Goal: Communication & Community: Answer question/provide support

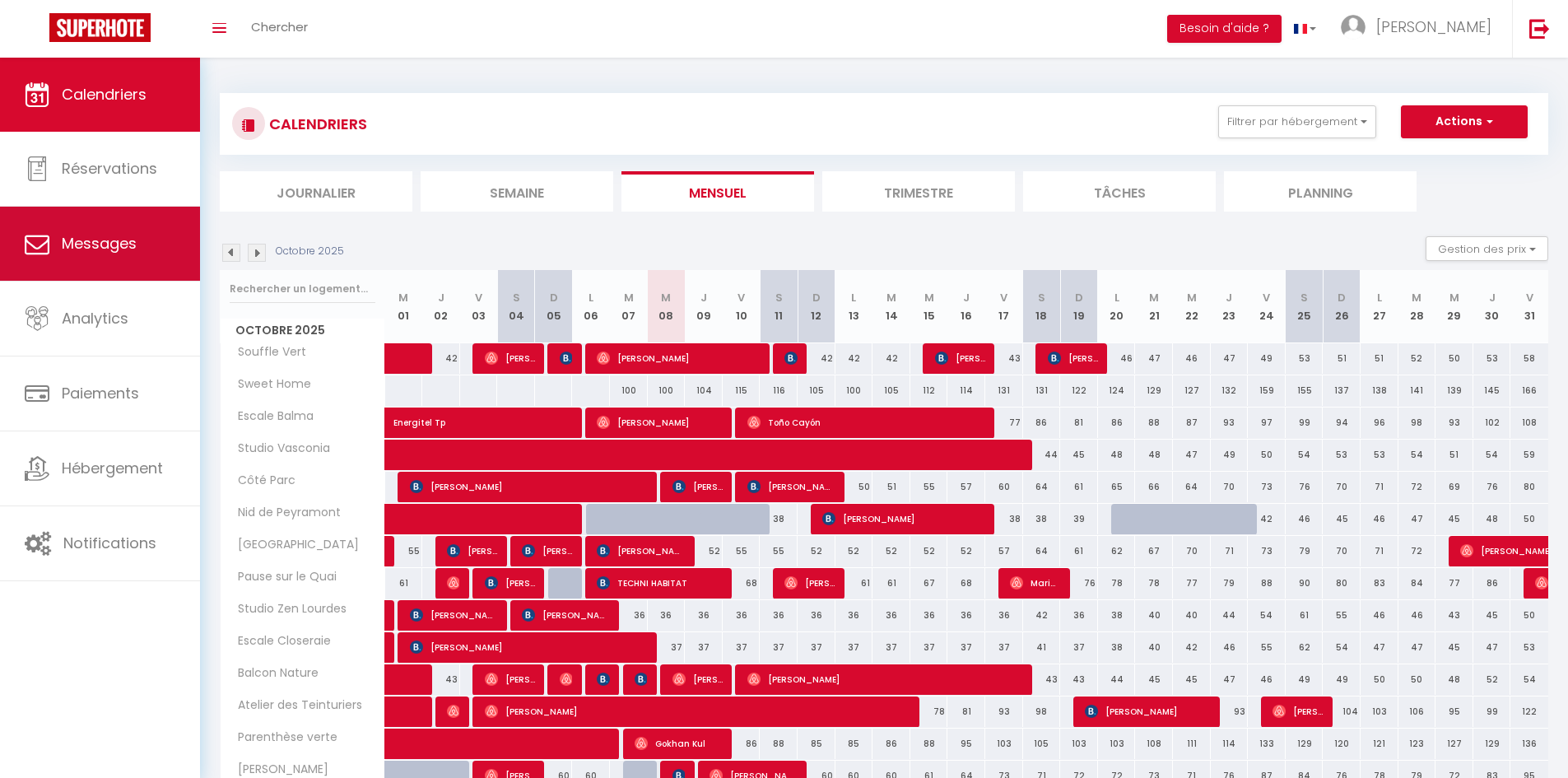
click at [127, 250] on span "Messages" at bounding box center [98, 243] width 75 height 21
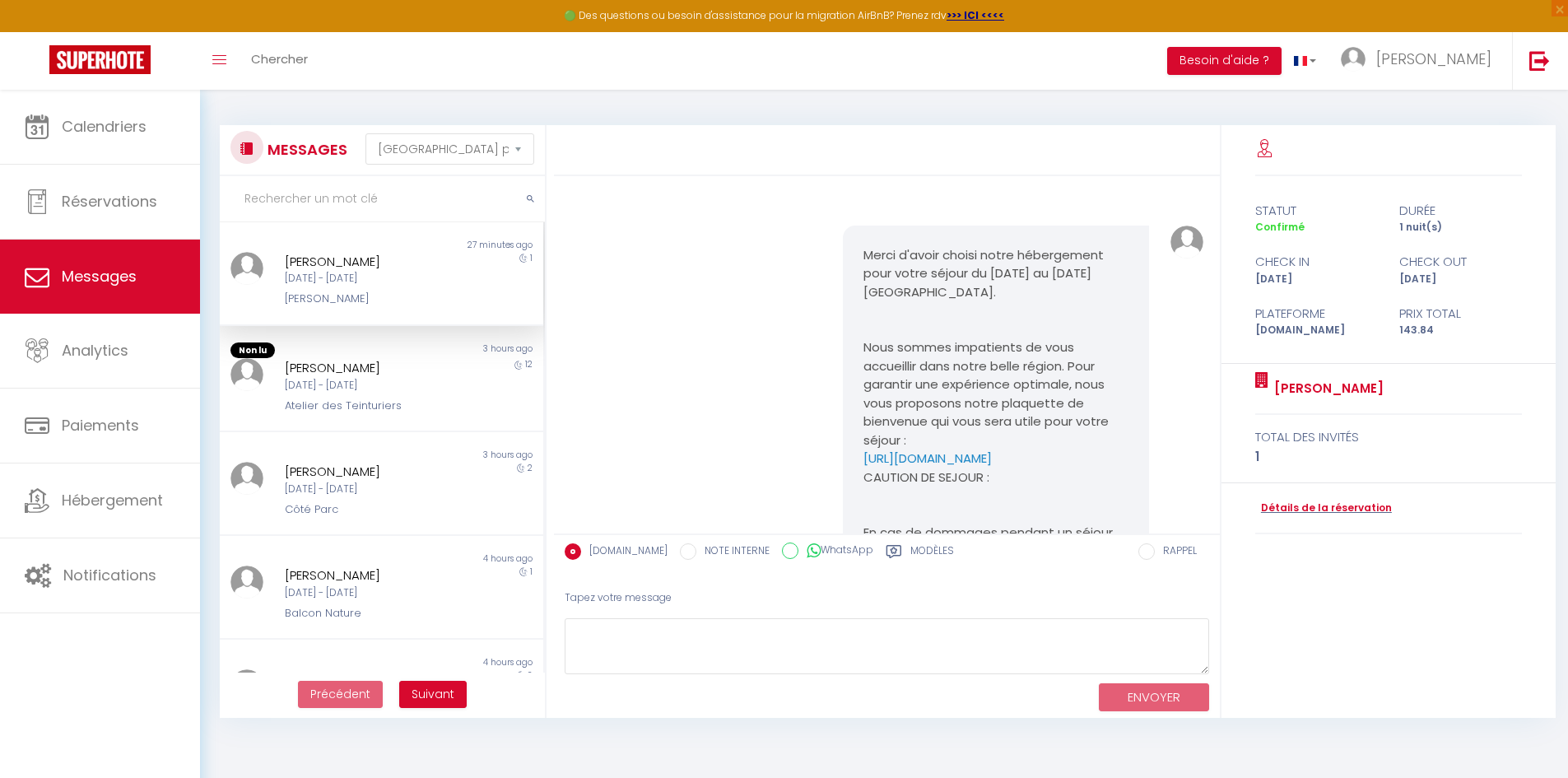
scroll to position [2588, 0]
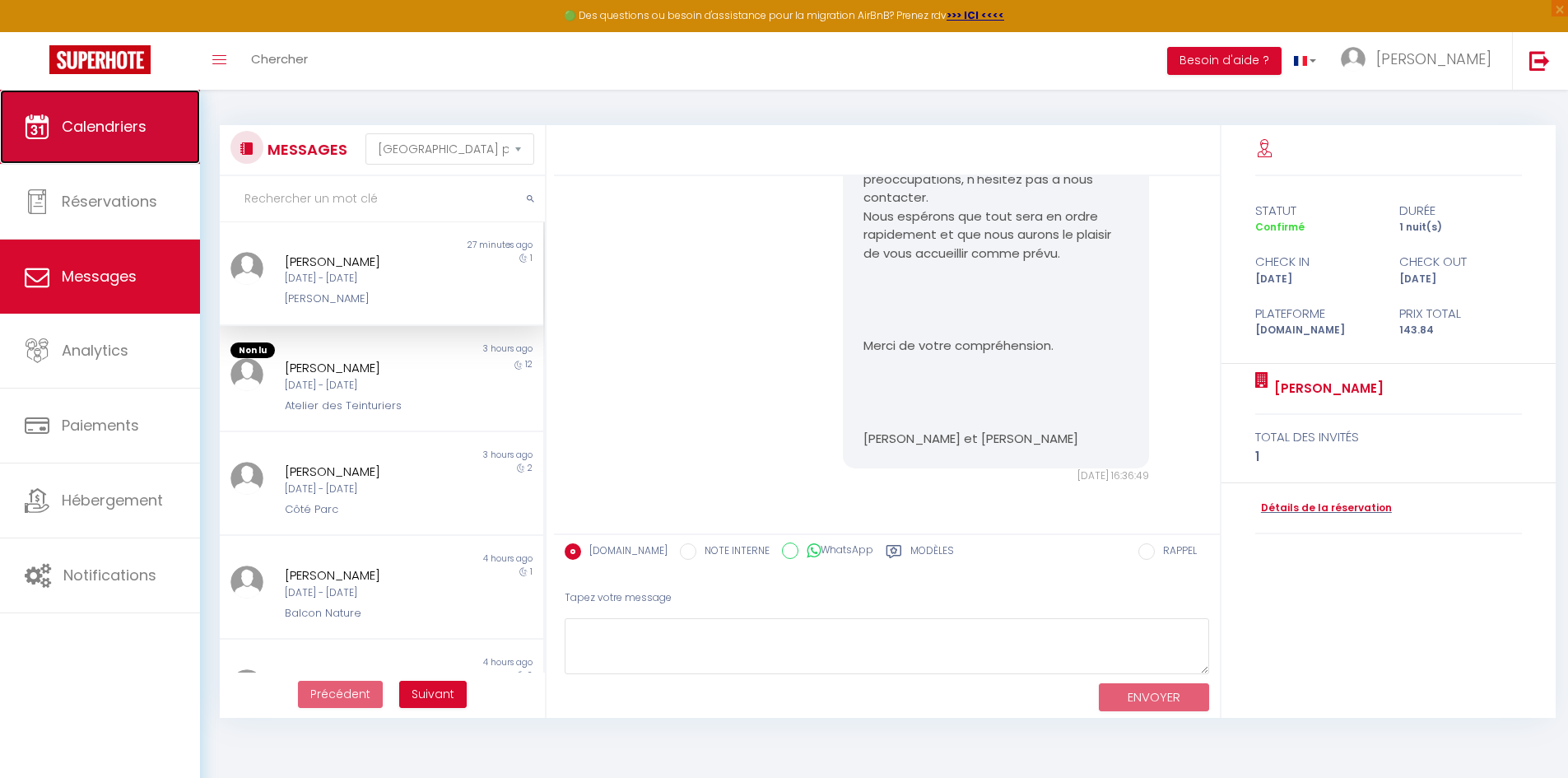
click at [56, 154] on link "Calendriers" at bounding box center [100, 126] width 200 height 74
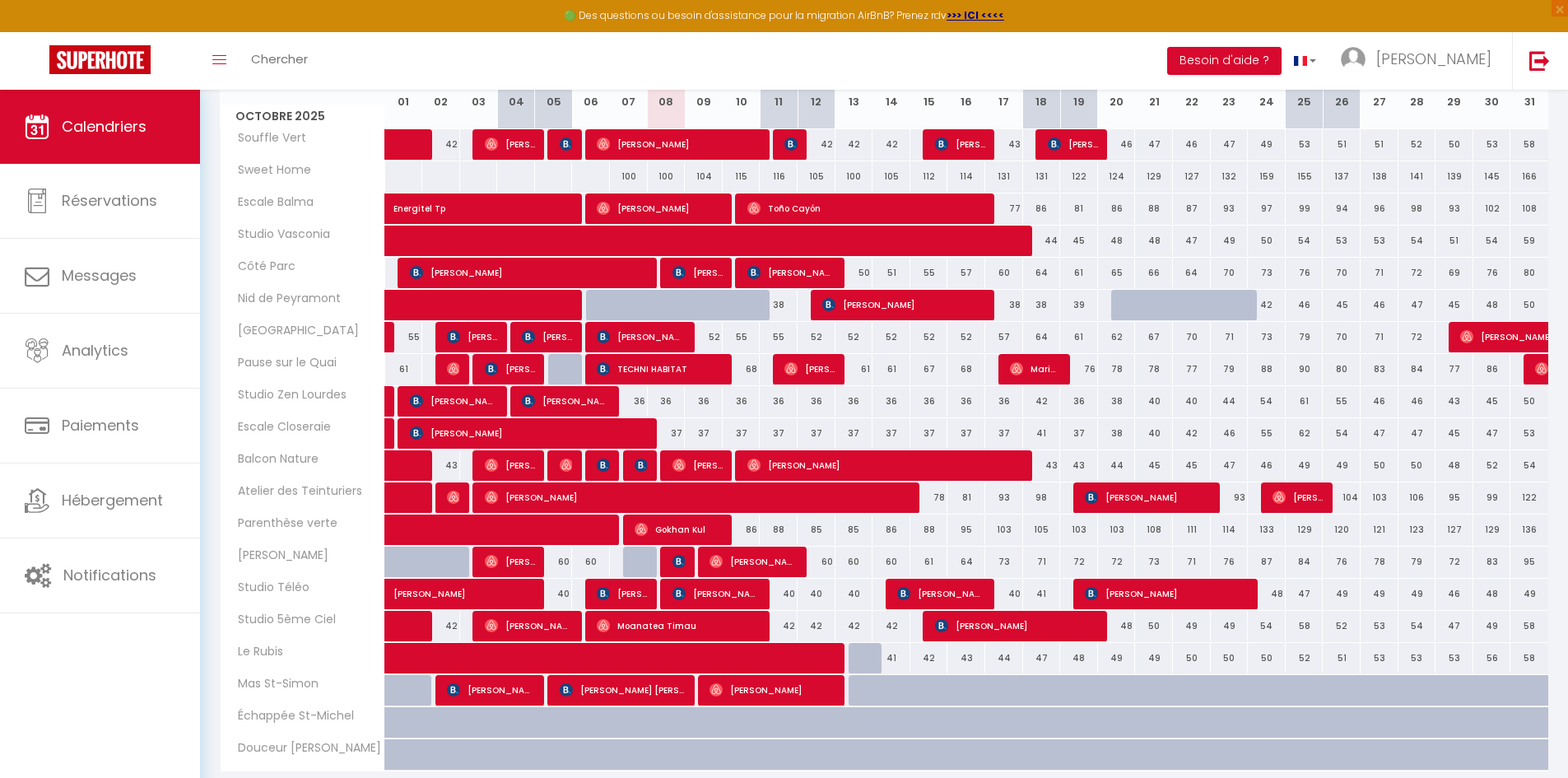
scroll to position [247, 0]
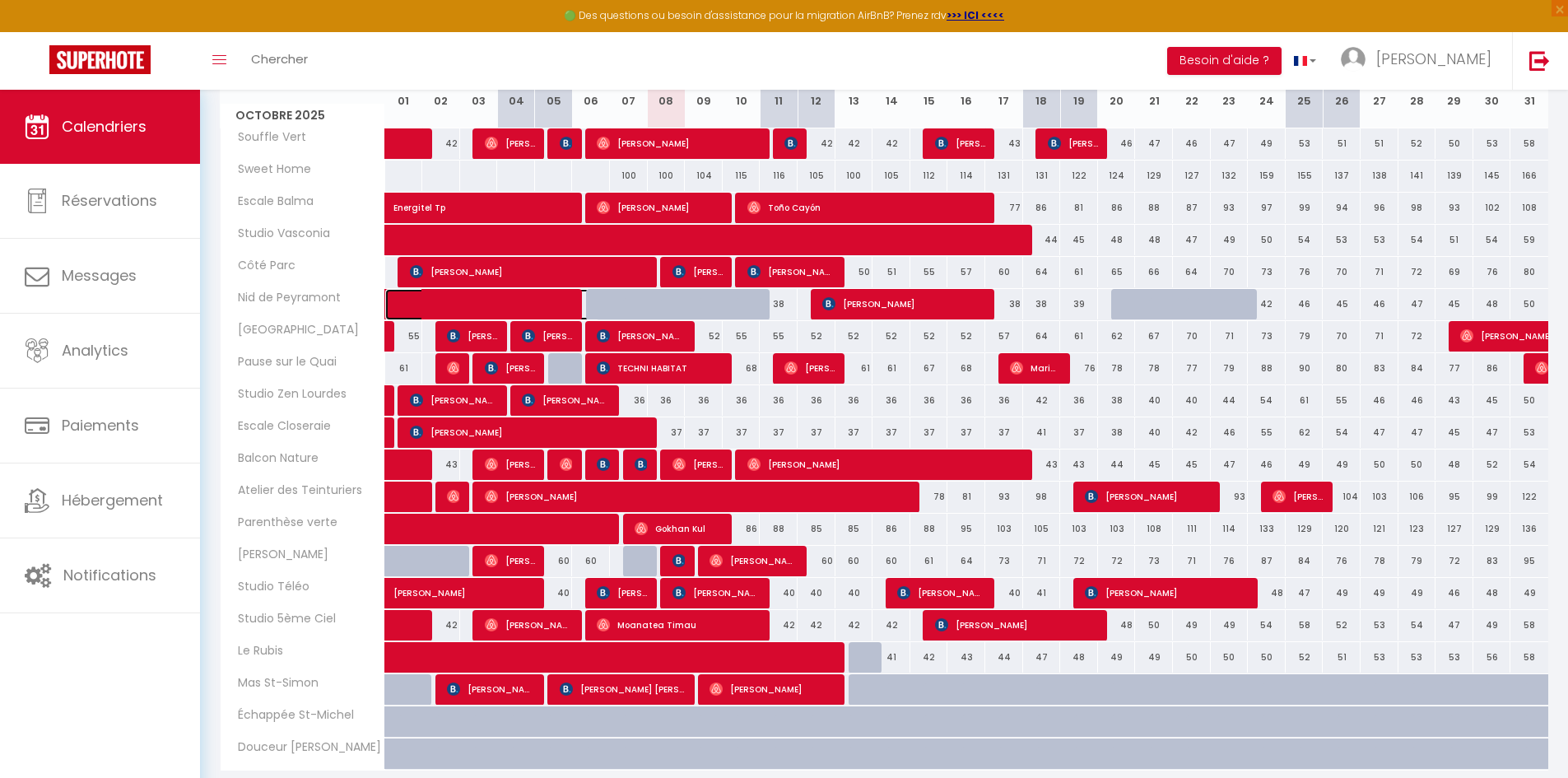
click at [541, 313] on span at bounding box center [505, 304] width 190 height 32
select select "OK"
select select "0"
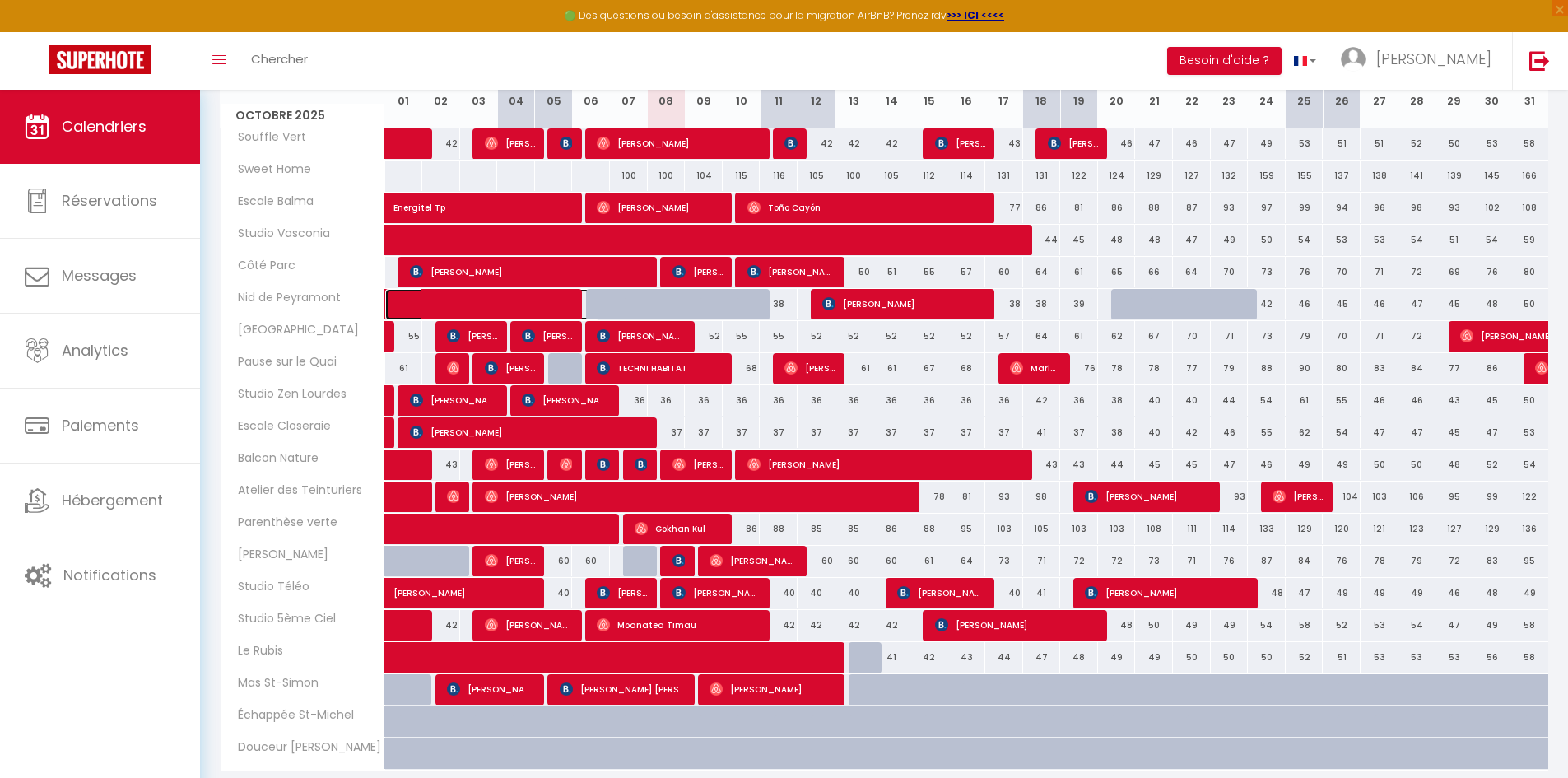
select select "1"
select select
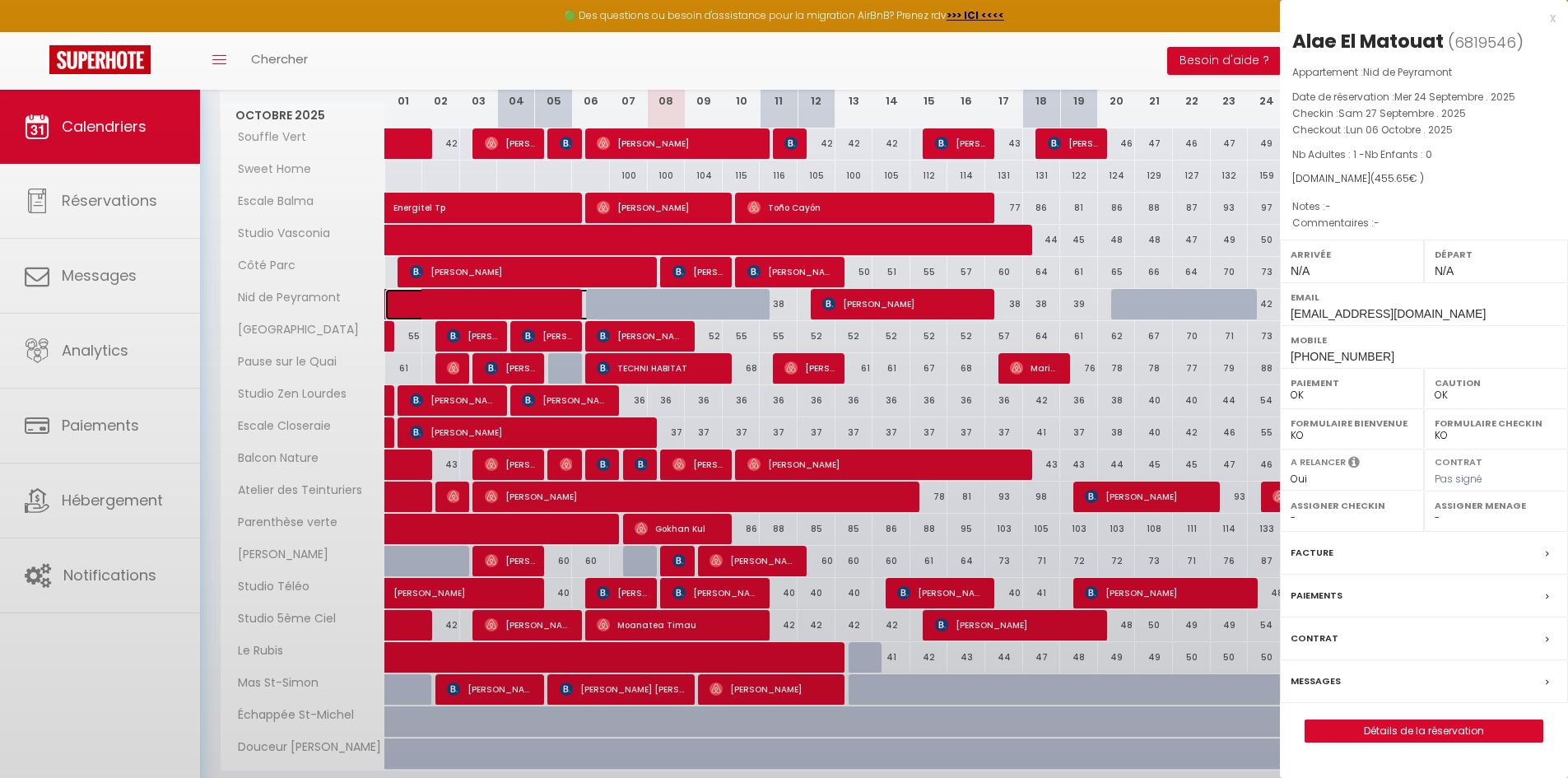
select select "51716"
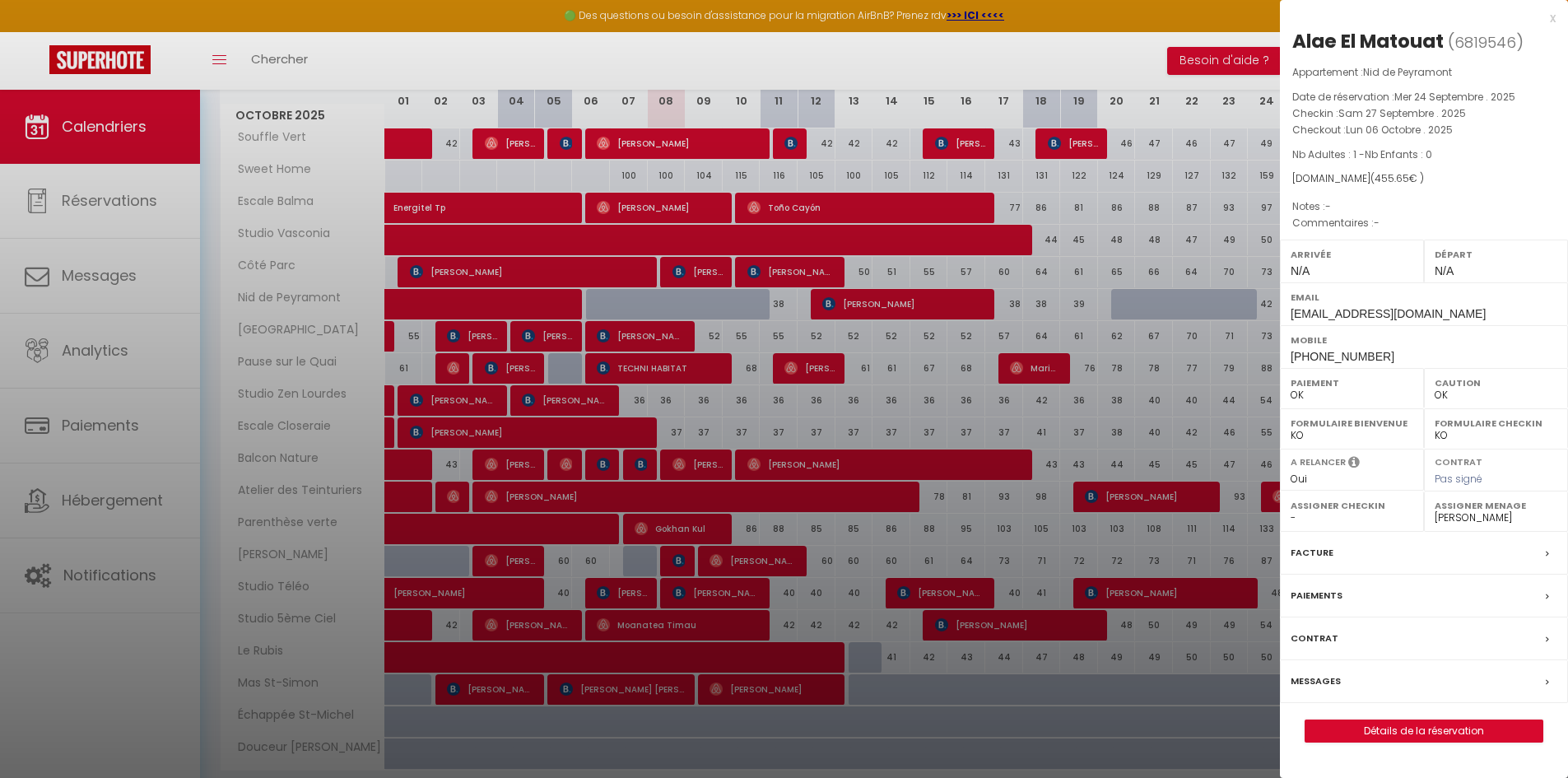
click at [1340, 685] on div "Messages" at bounding box center [1424, 681] width 288 height 42
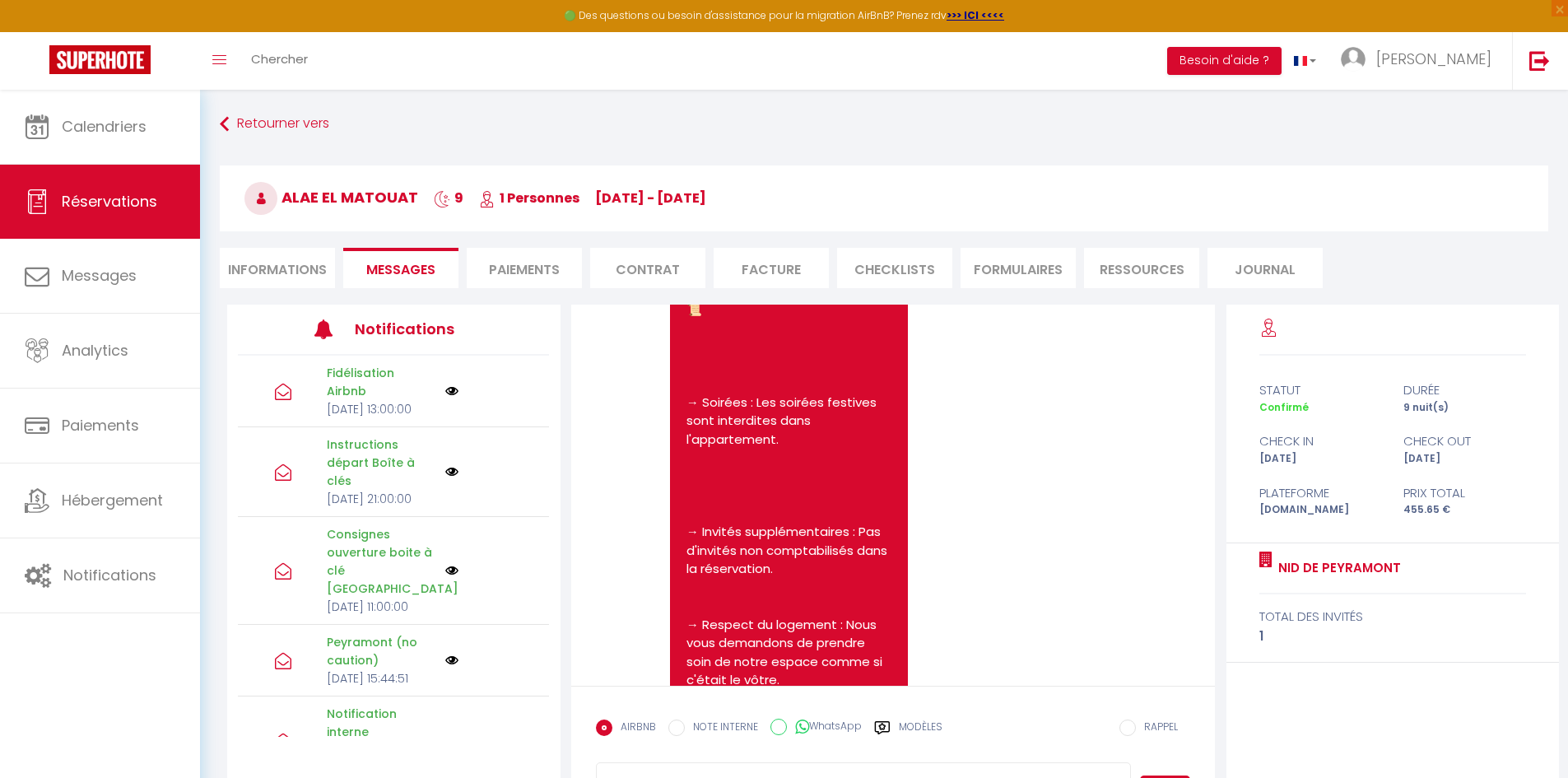
scroll to position [1258, 0]
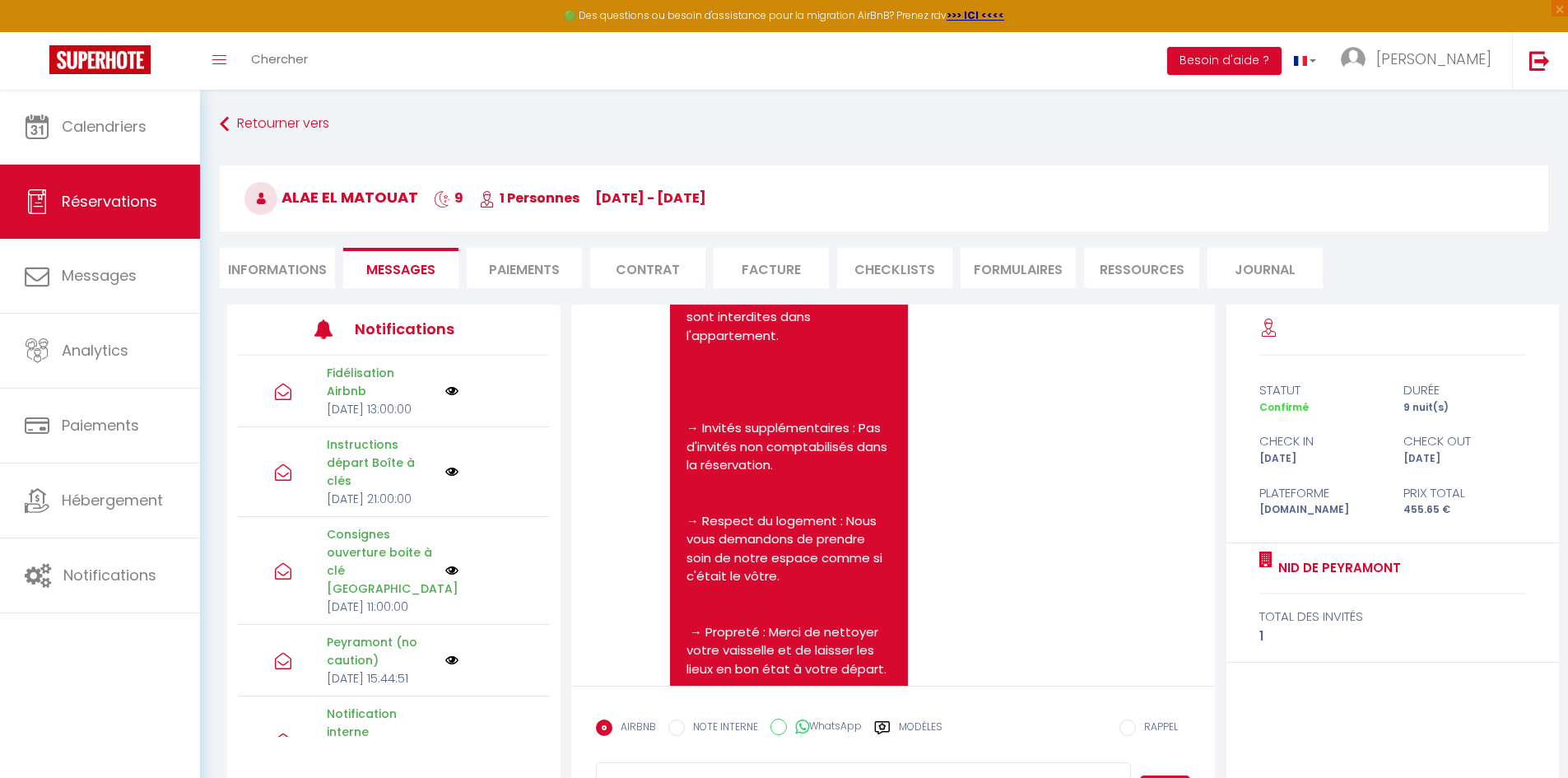
drag, startPoint x: 680, startPoint y: 377, endPoint x: 775, endPoint y: 547, distance: 194.7
click at [775, 547] on div "Bonjour Alae, Le code de la boîte à clé sera : 3881 [PERSON_NAME] trouver le li…" at bounding box center [789, 642] width 238 height 1255
copy pre "[URL][DOMAIN_NAME]"
